Goal: Task Accomplishment & Management: Use online tool/utility

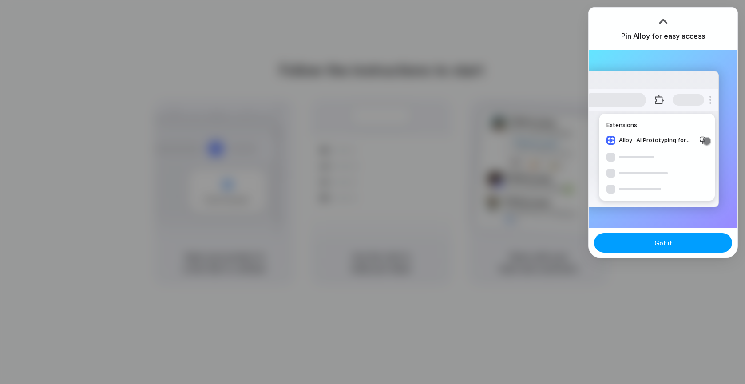
click at [664, 240] on span "Got it" at bounding box center [663, 242] width 18 height 9
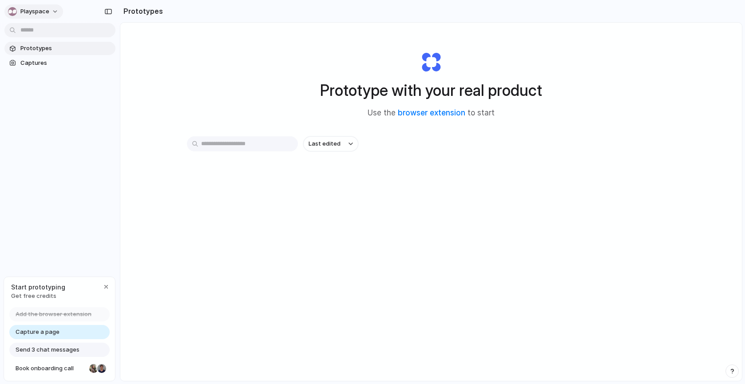
click at [40, 12] on span "playspace" at bounding box center [34, 11] width 29 height 9
click at [40, 12] on div "Settings Invite members Change theme Sign out" at bounding box center [372, 192] width 745 height 384
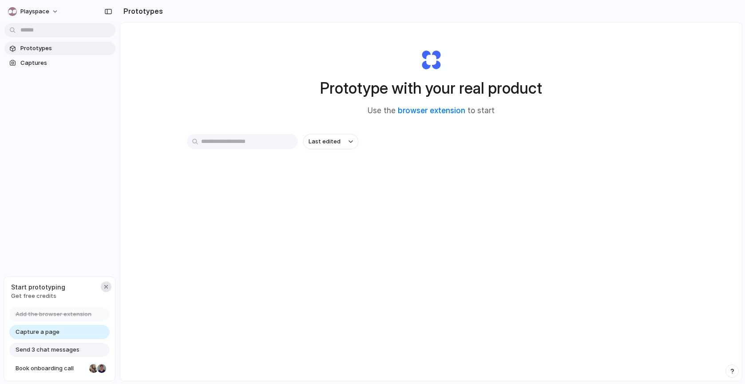
click at [103, 284] on div "button" at bounding box center [106, 286] width 7 height 7
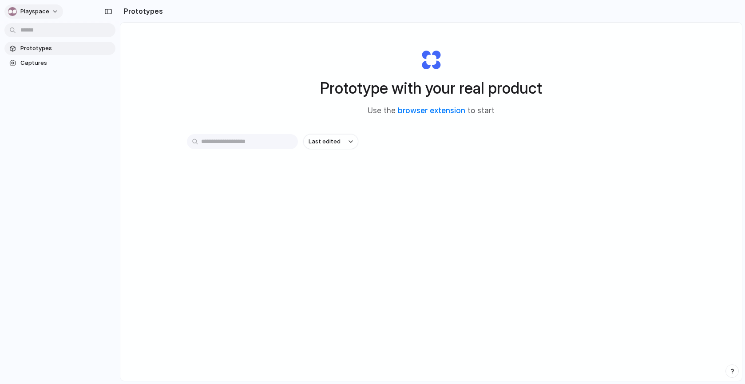
click at [59, 12] on button "playspace" at bounding box center [33, 11] width 59 height 14
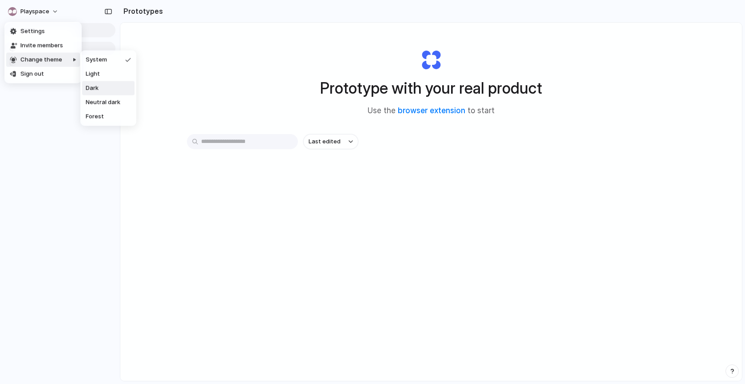
click at [452, 313] on div "Settings Invite members Change theme Sign out" at bounding box center [372, 192] width 745 height 384
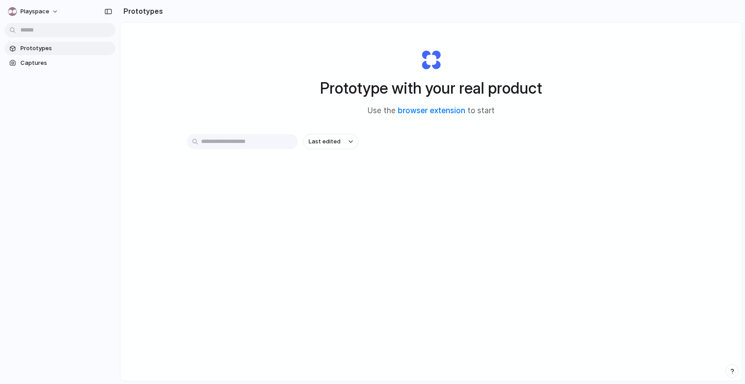
click at [731, 368] on div "button" at bounding box center [732, 371] width 6 height 6
click at [691, 322] on span "Call request" at bounding box center [678, 321] width 34 height 9
type input "**********"
click at [720, 344] on span "Submit" at bounding box center [717, 341] width 20 height 9
click at [28, 8] on span "playspace" at bounding box center [34, 11] width 29 height 9
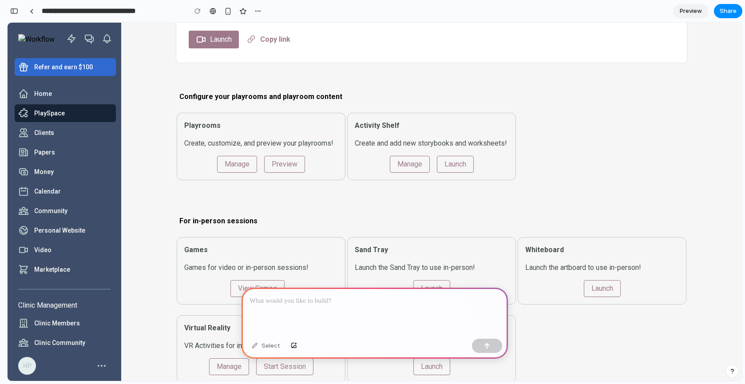
scroll to position [243, 0]
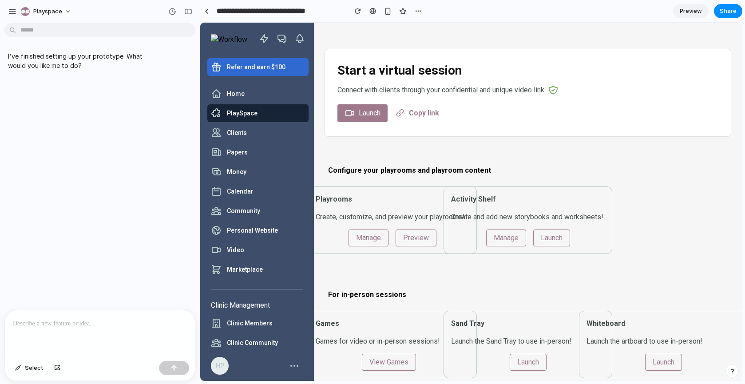
scroll to position [160, 0]
click at [361, 10] on button "button" at bounding box center [357, 10] width 13 height 13
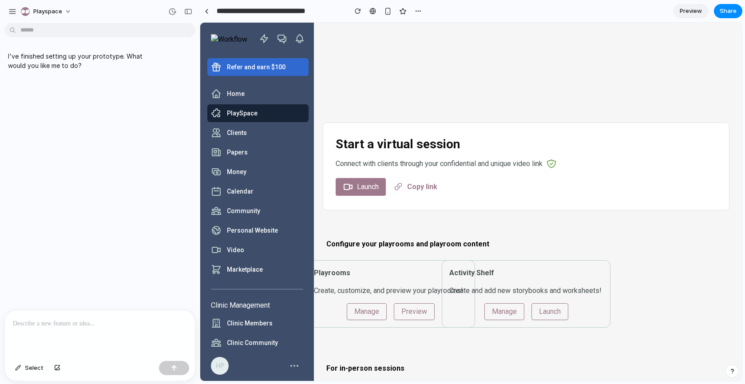
scroll to position [0, 2]
